Goal: Find specific page/section: Find specific page/section

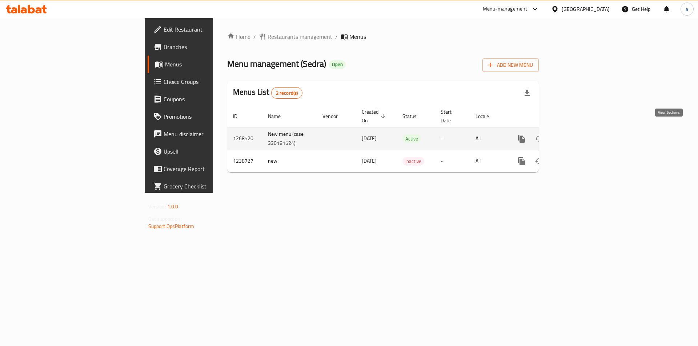
click at [578, 135] on icon "enhanced table" at bounding box center [574, 139] width 9 height 9
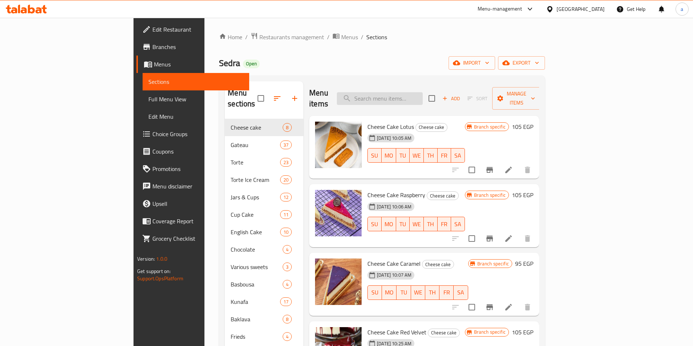
click at [408, 92] on input "search" at bounding box center [380, 98] width 86 height 13
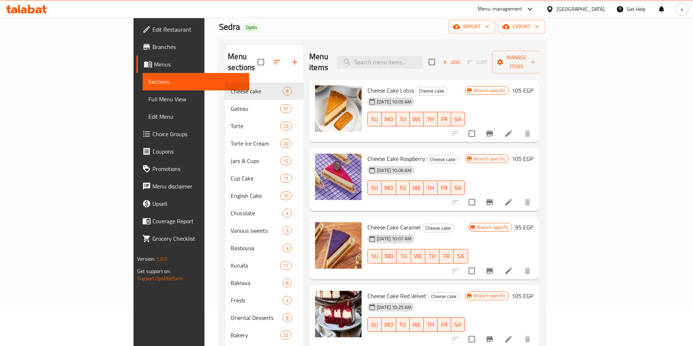
paste input "Mango Sponge"
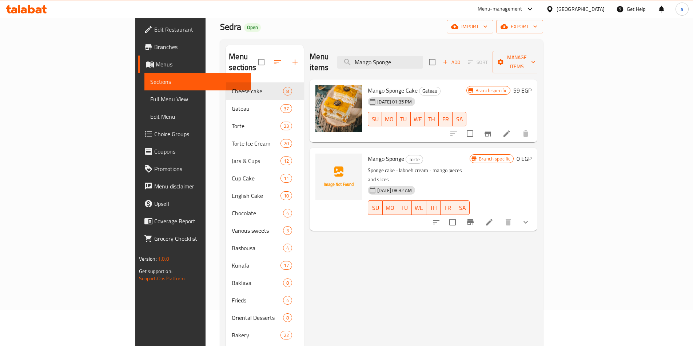
type input "Mango Sponge"
click at [492, 219] on icon at bounding box center [489, 222] width 7 height 7
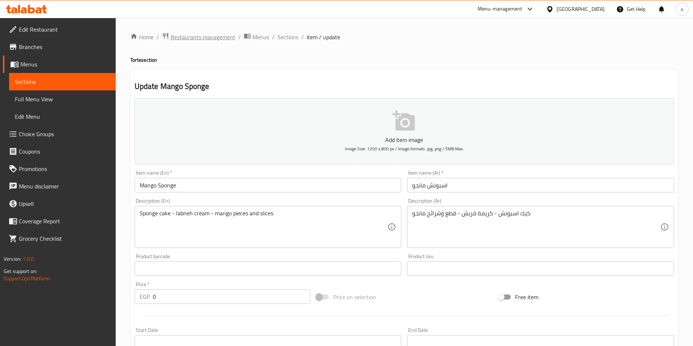
click at [210, 39] on span "Restaurants management" at bounding box center [203, 37] width 65 height 9
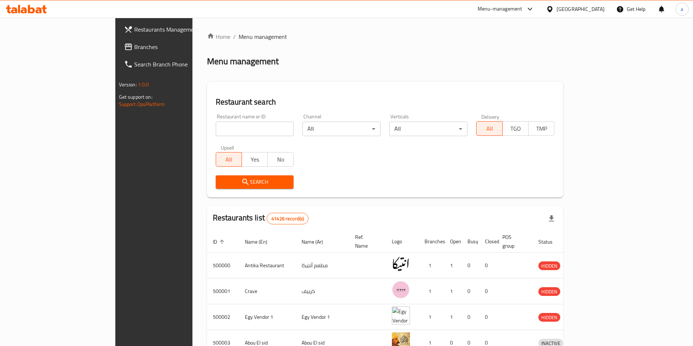
click at [134, 50] on span "Branches" at bounding box center [179, 47] width 91 height 9
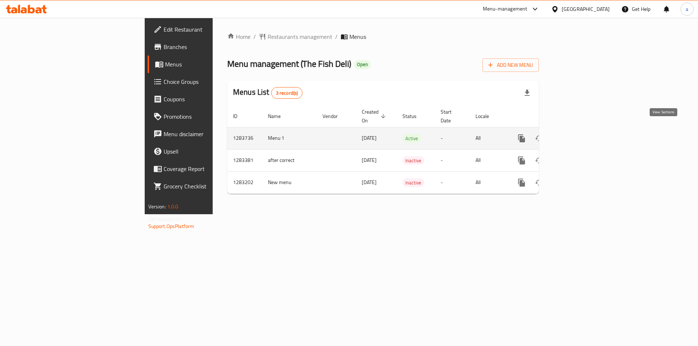
click at [577, 135] on icon "enhanced table" at bounding box center [574, 138] width 7 height 7
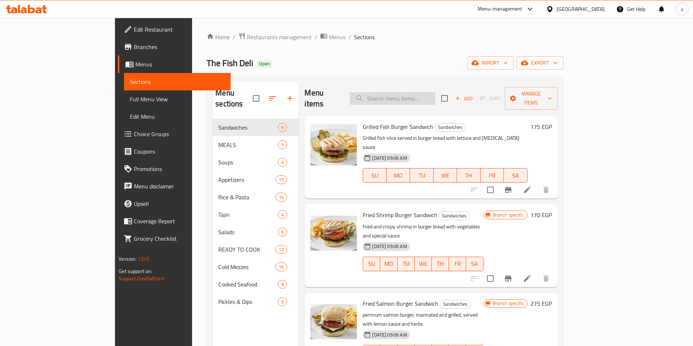
click at [420, 97] on input "search" at bounding box center [392, 98] width 86 height 13
paste input "Fish Kofta 300 Gm Ready To Cook"
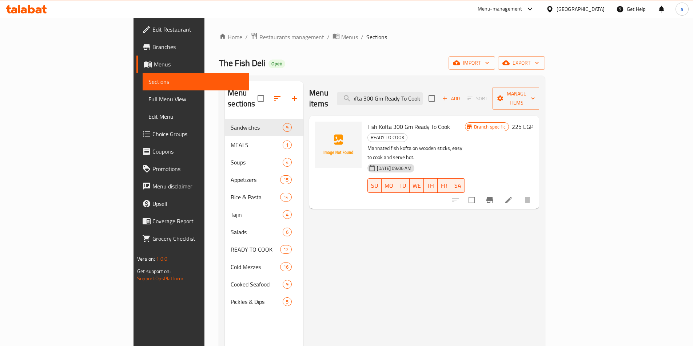
type input "Fish Kofta 300 Gm Ready To Cook"
click at [518, 194] on li at bounding box center [508, 200] width 20 height 13
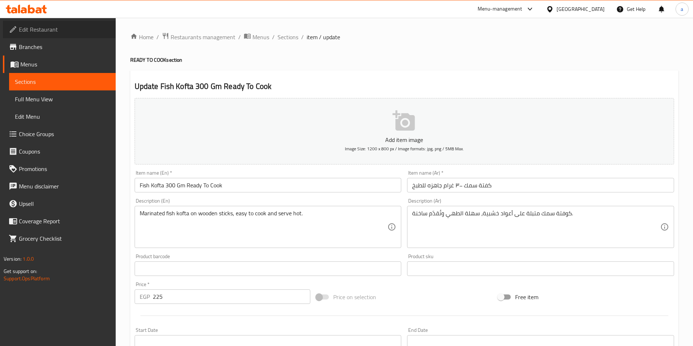
click at [60, 31] on span "Edit Restaurant" at bounding box center [64, 29] width 91 height 9
